Goal: Task Accomplishment & Management: Manage account settings

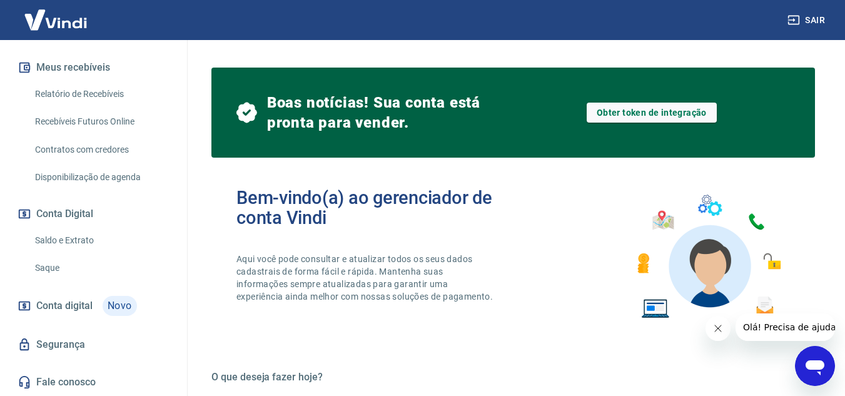
scroll to position [273, 0]
click at [108, 307] on span "Novo" at bounding box center [120, 306] width 34 height 20
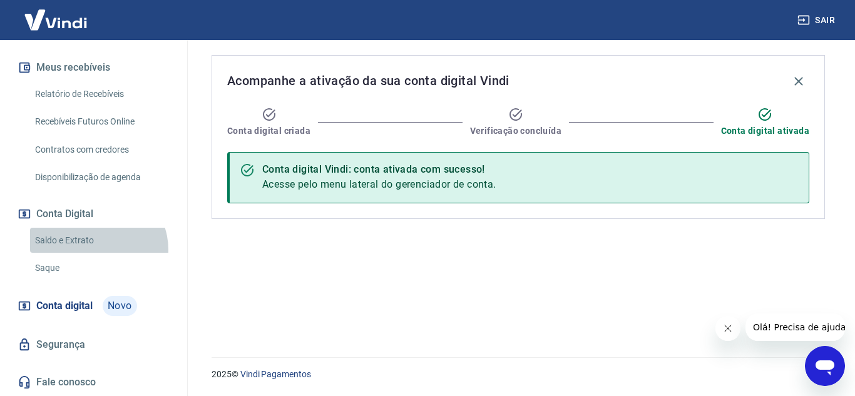
click at [97, 250] on link "Saldo e Extrato" at bounding box center [101, 241] width 142 height 26
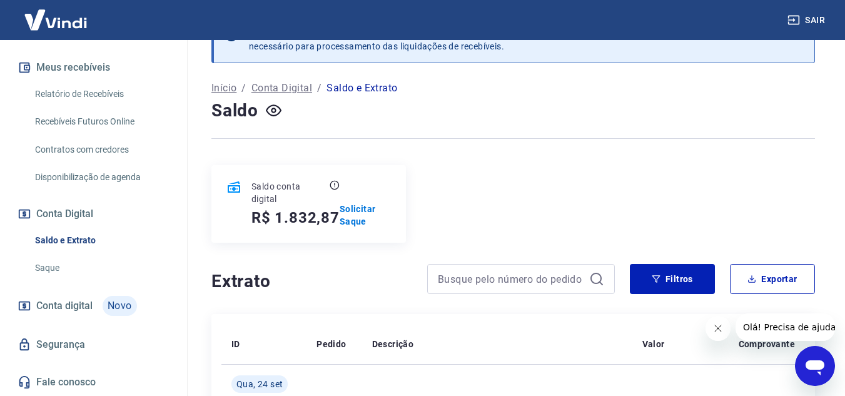
scroll to position [49, 0]
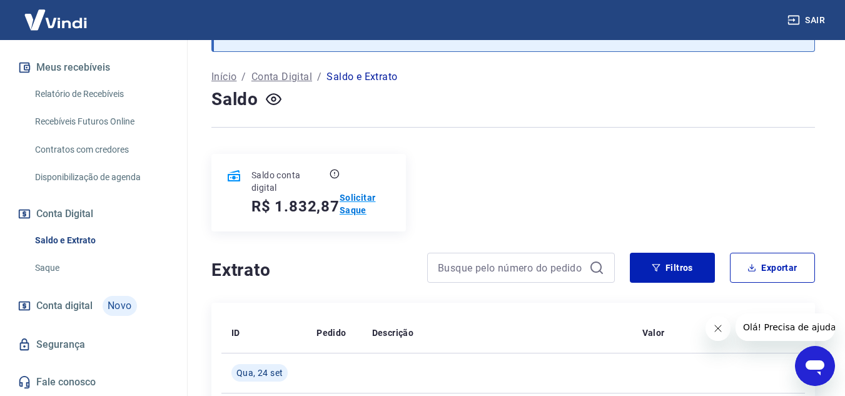
click at [360, 204] on p "Solicitar Saque" at bounding box center [365, 203] width 51 height 25
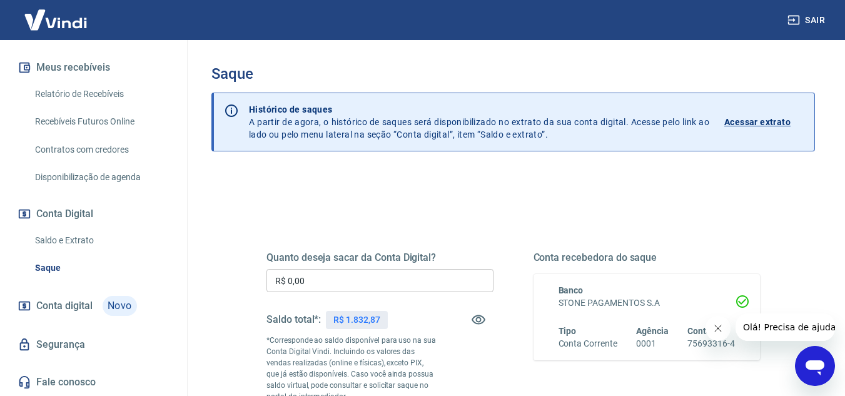
click at [348, 279] on input "R$ 0,00" at bounding box center [380, 280] width 227 height 23
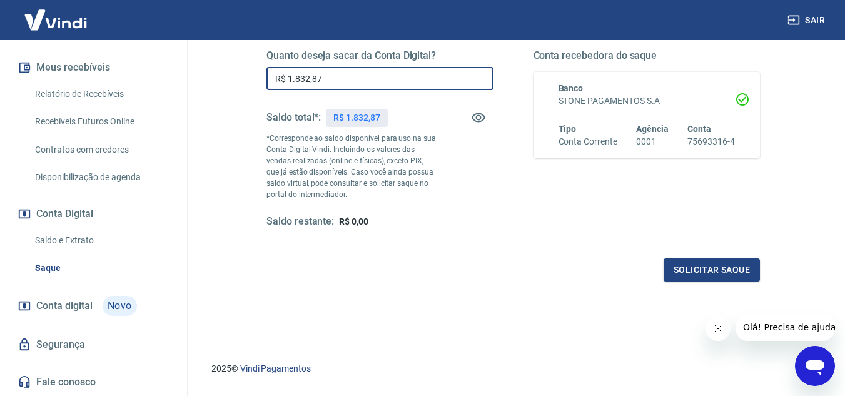
scroll to position [206, 0]
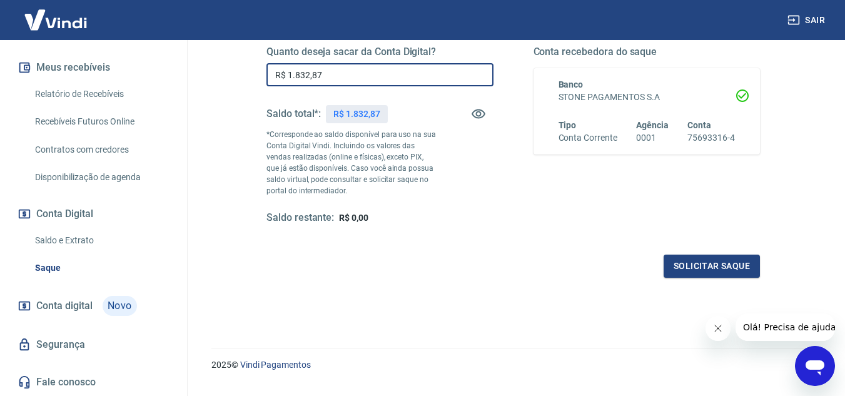
type input "R$ 1.832,87"
click at [731, 253] on div "Quanto deseja sacar da Conta Digital? R$ 1.832,87 ​ Saldo total*: R$ 1.832,87 *…" at bounding box center [514, 147] width 494 height 262
drag, startPoint x: 731, startPoint y: 253, endPoint x: 730, endPoint y: 264, distance: 10.8
click at [730, 264] on div "Quanto deseja sacar da Conta Digital? R$ 1.832,87 ​ Saldo total*: R$ 1.832,87 *…" at bounding box center [514, 147] width 494 height 262
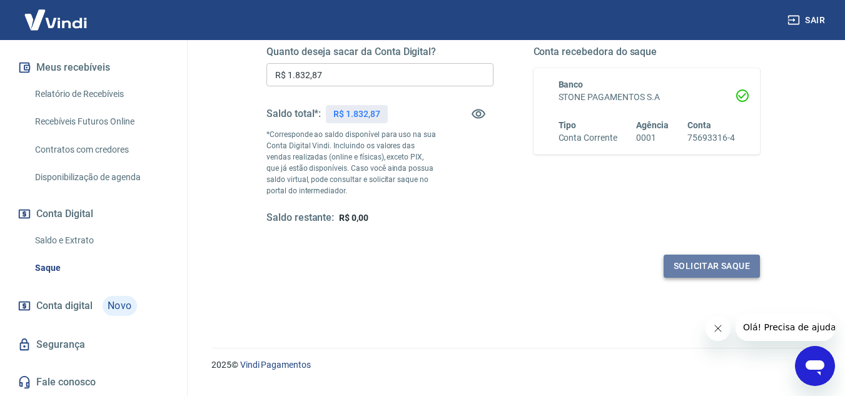
click at [730, 264] on button "Solicitar saque" at bounding box center [712, 266] width 96 height 23
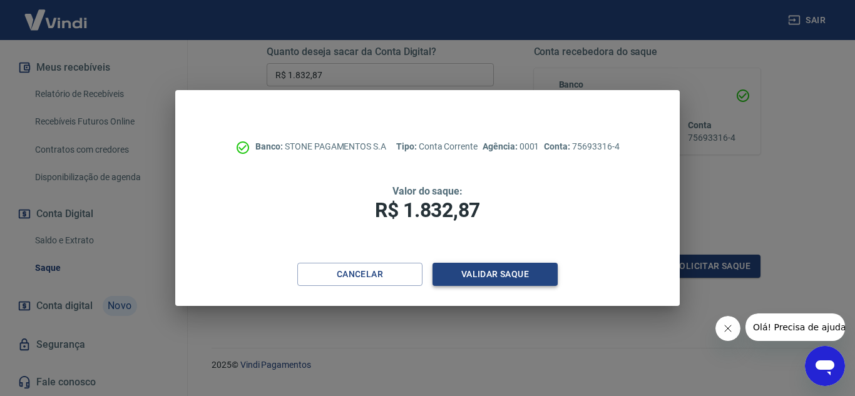
click at [526, 274] on button "Validar saque" at bounding box center [494, 274] width 125 height 23
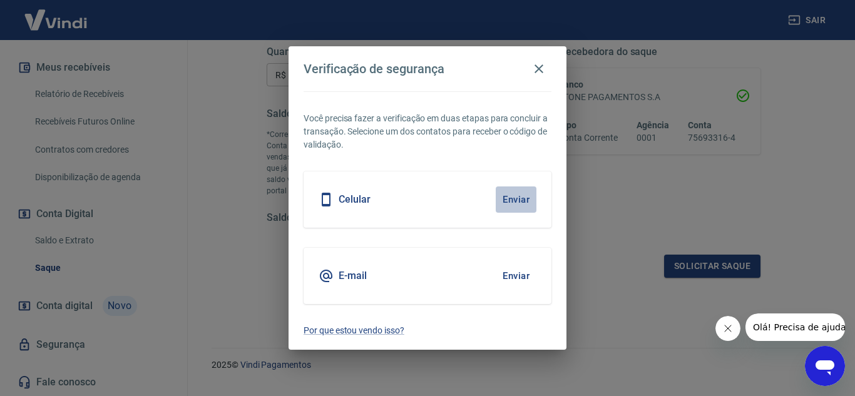
click at [526, 196] on button "Enviar" at bounding box center [516, 199] width 41 height 26
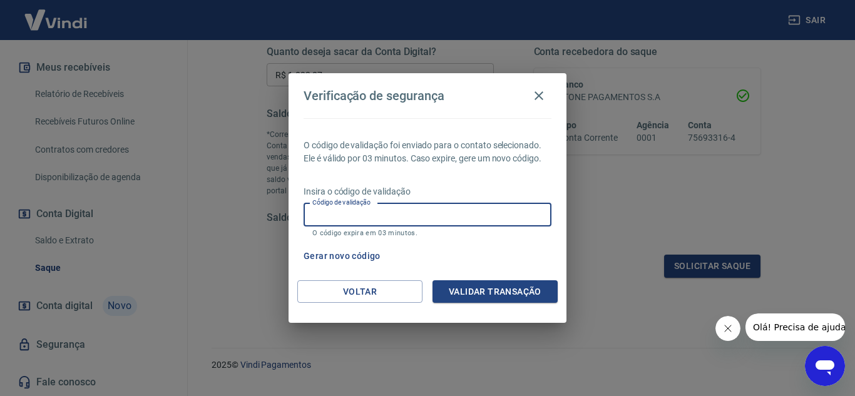
click at [451, 217] on input "Código de validação" at bounding box center [427, 214] width 248 height 23
type input "249734"
click at [496, 285] on button "Validar transação" at bounding box center [494, 291] width 125 height 23
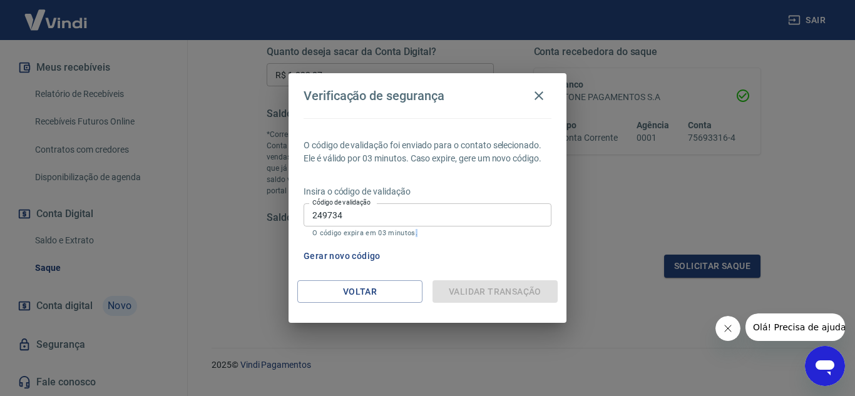
click at [496, 285] on div "Validar transação" at bounding box center [494, 291] width 125 height 23
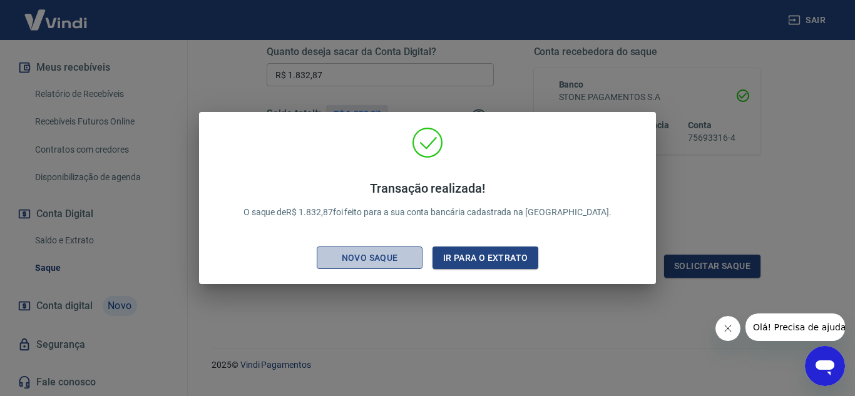
click at [366, 268] on button "Novo saque" at bounding box center [370, 258] width 106 height 23
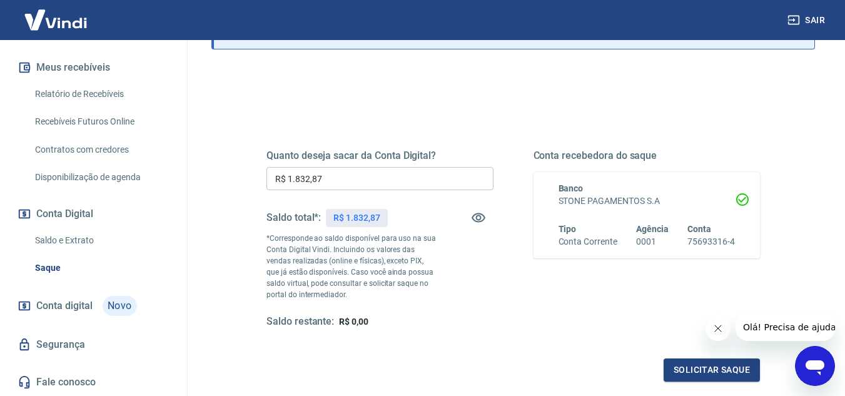
scroll to position [89, 0]
